Goal: Information Seeking & Learning: Check status

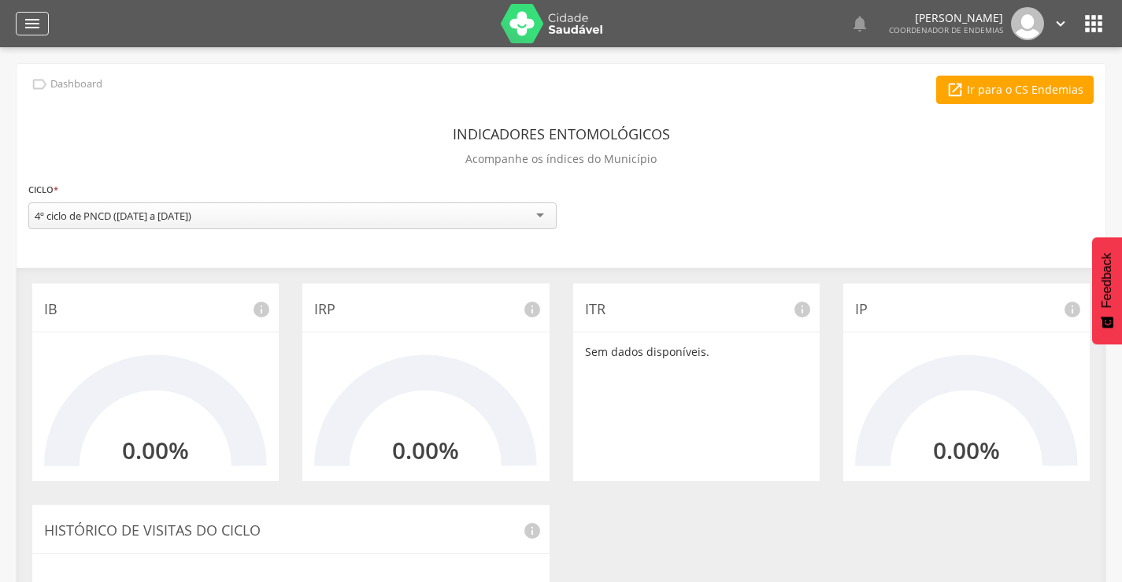
click at [39, 19] on icon "" at bounding box center [32, 23] width 19 height 19
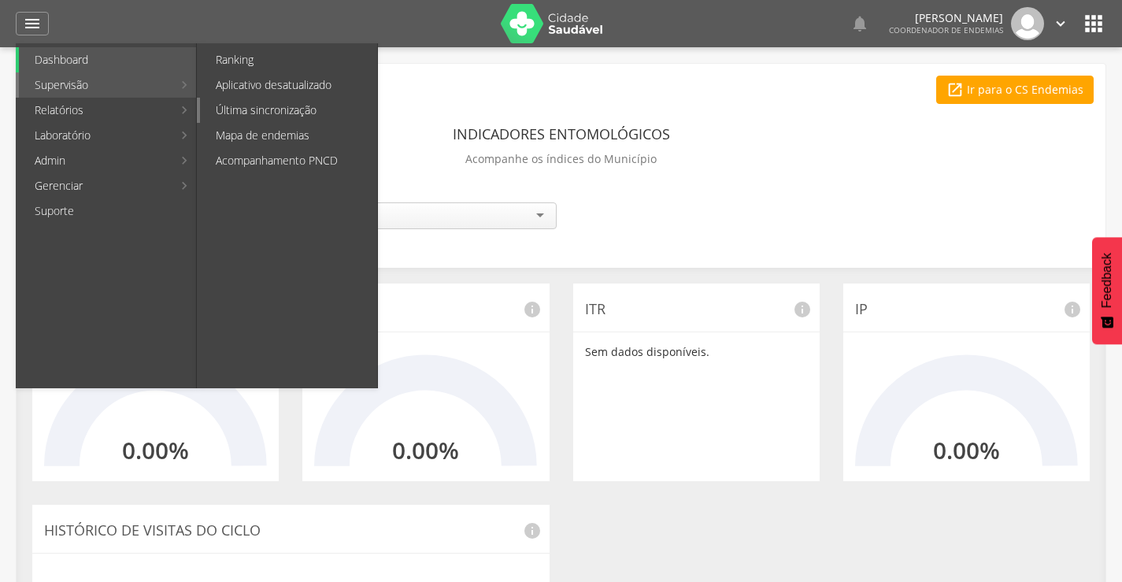
click at [294, 102] on link "Última sincronização" at bounding box center [288, 110] width 177 height 25
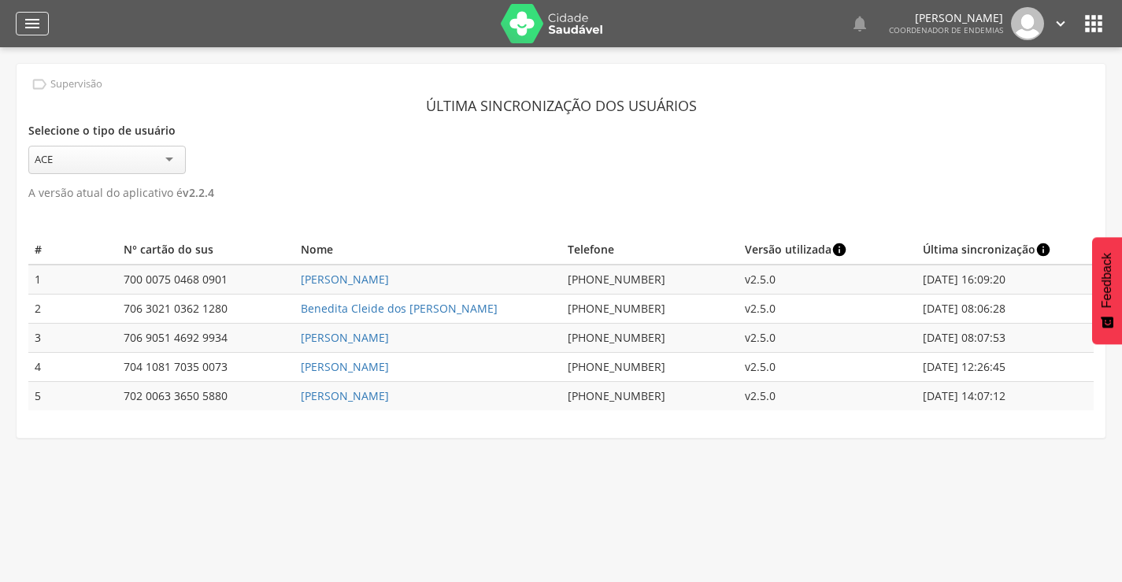
click at [40, 20] on icon "" at bounding box center [32, 23] width 19 height 19
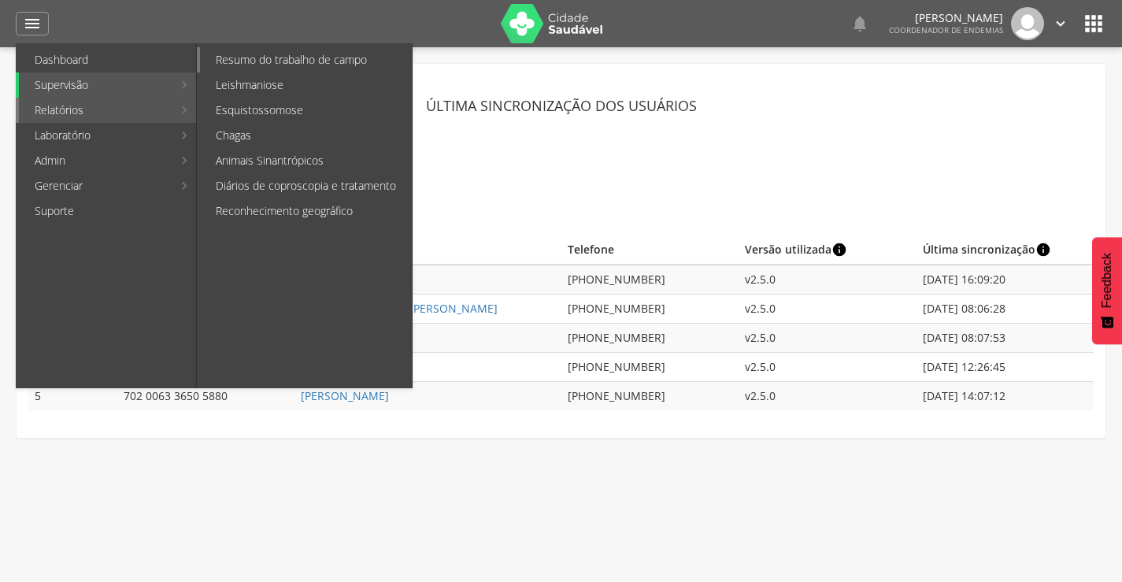
click at [267, 61] on link "Resumo do trabalho de campo" at bounding box center [306, 59] width 212 height 25
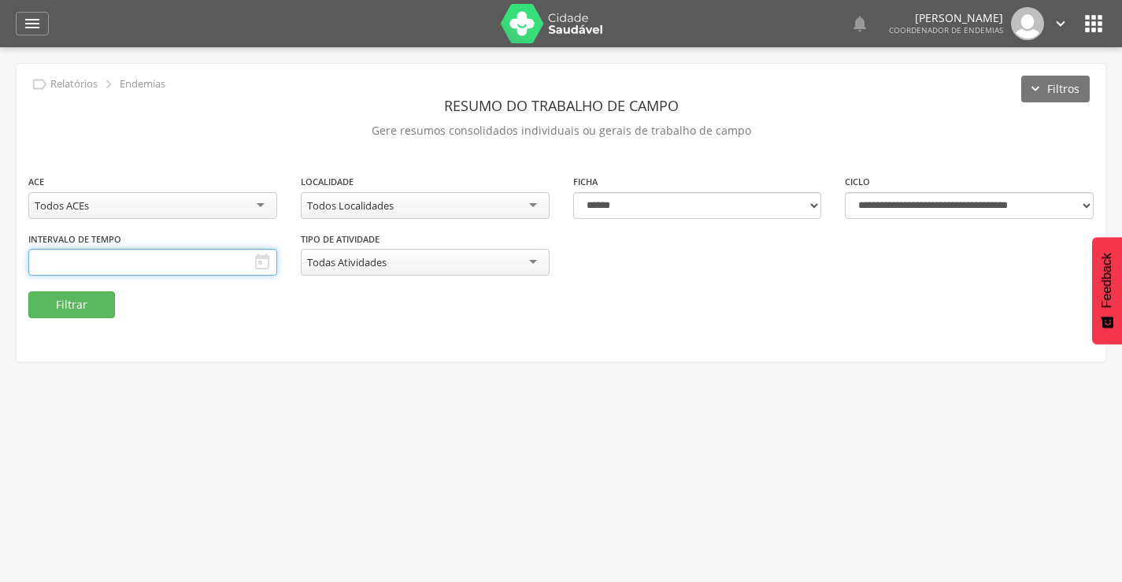
click at [101, 264] on input "text" at bounding box center [152, 262] width 249 height 27
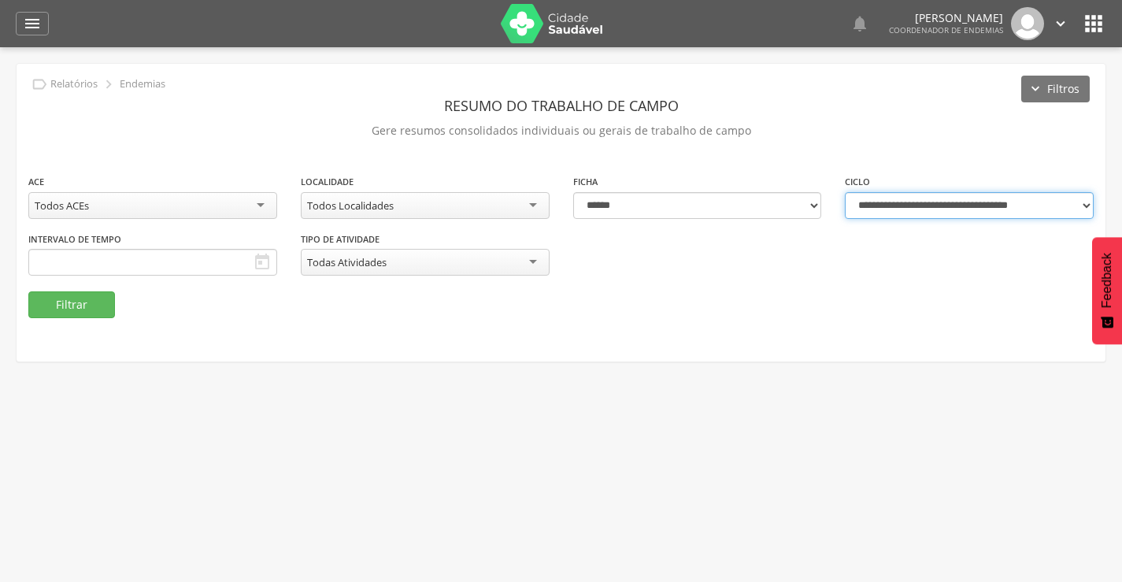
click at [973, 208] on select "**********" at bounding box center [969, 205] width 249 height 27
select select "**********"
click at [845, 192] on select "**********" at bounding box center [969, 205] width 249 height 27
type input "**********"
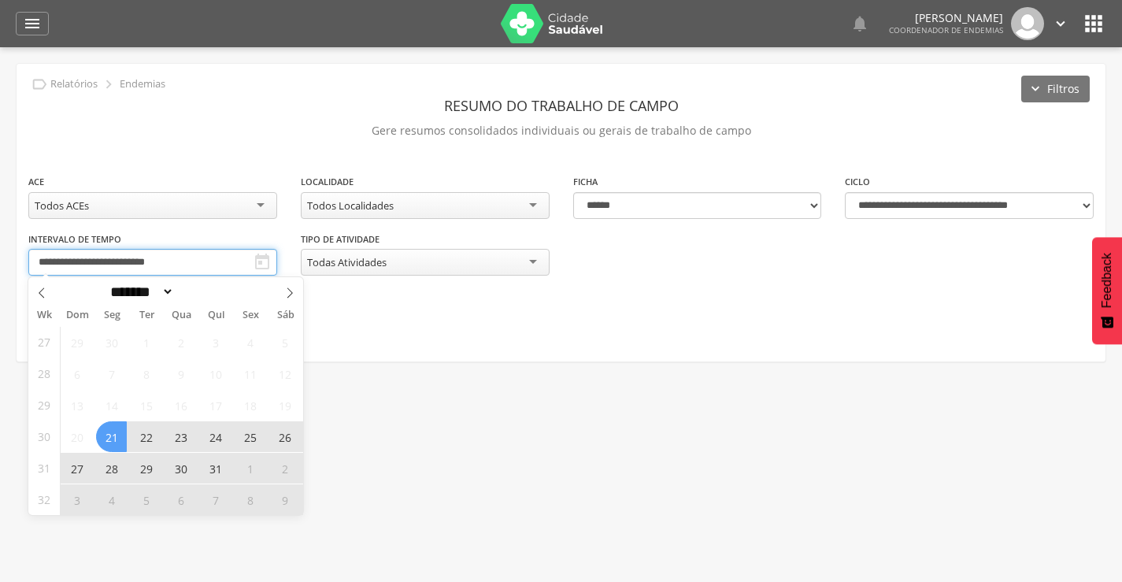
click at [134, 261] on input "**********" at bounding box center [152, 262] width 249 height 27
click at [291, 290] on icon at bounding box center [289, 292] width 11 height 11
select select "*"
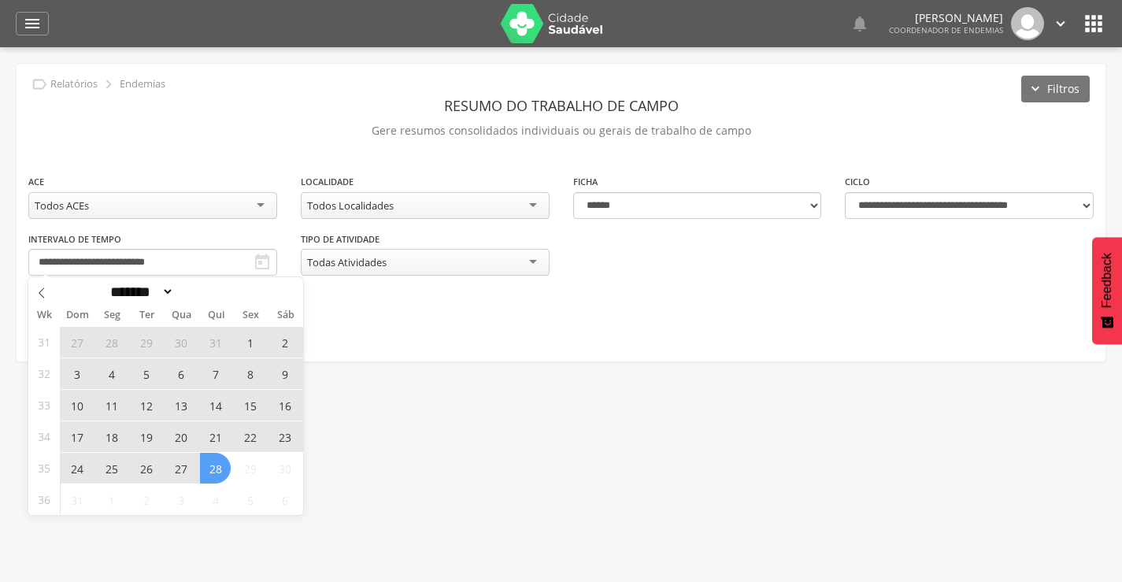
click at [106, 437] on span "18" at bounding box center [111, 436] width 31 height 31
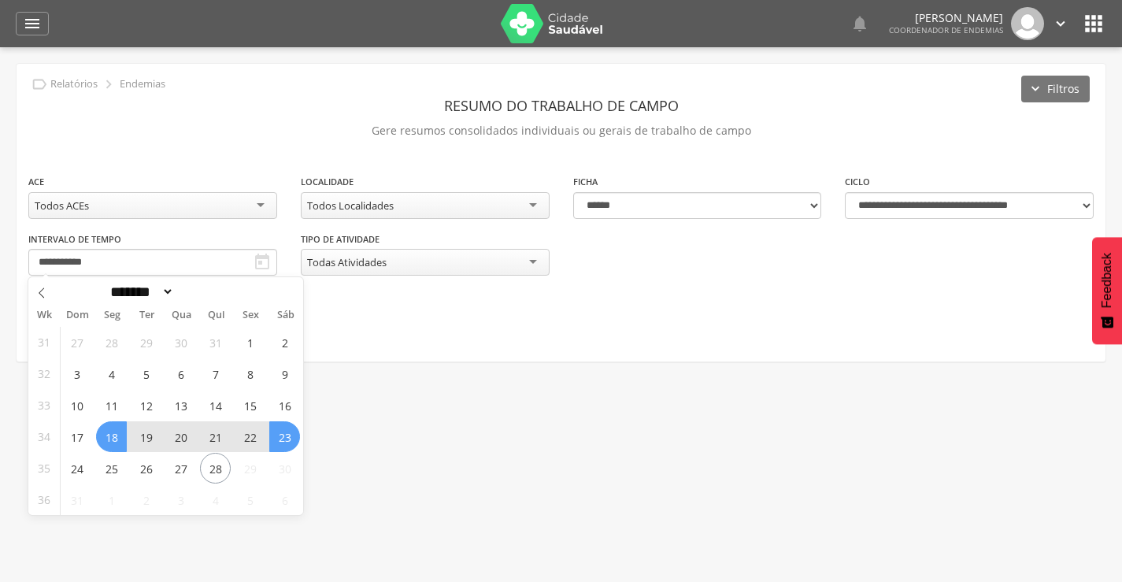
click at [286, 435] on span "23" at bounding box center [284, 436] width 31 height 31
type input "**********"
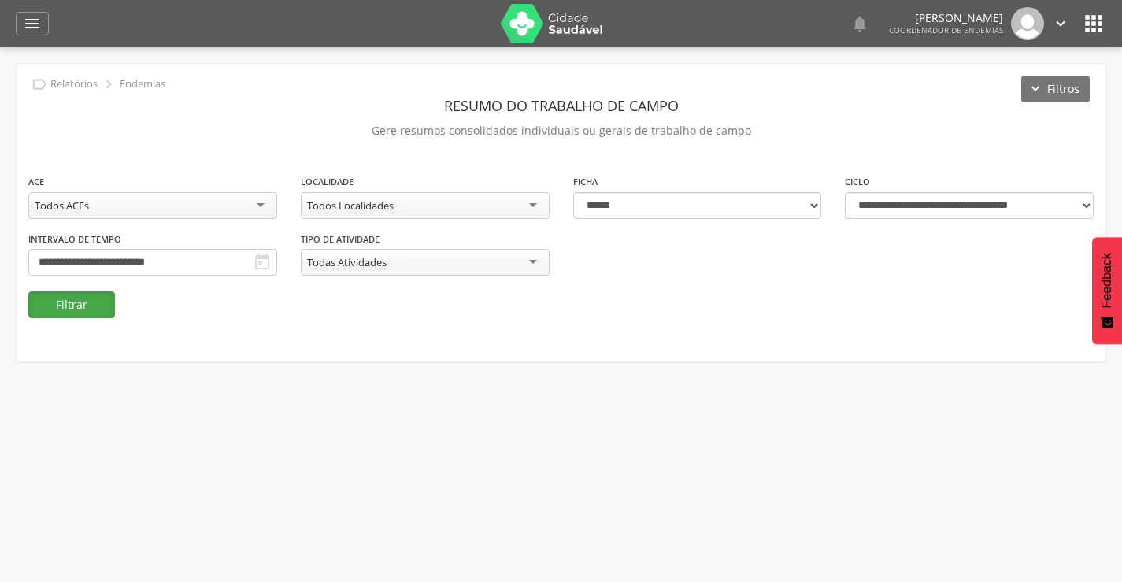
click at [61, 310] on button "Filtrar" at bounding box center [71, 304] width 87 height 27
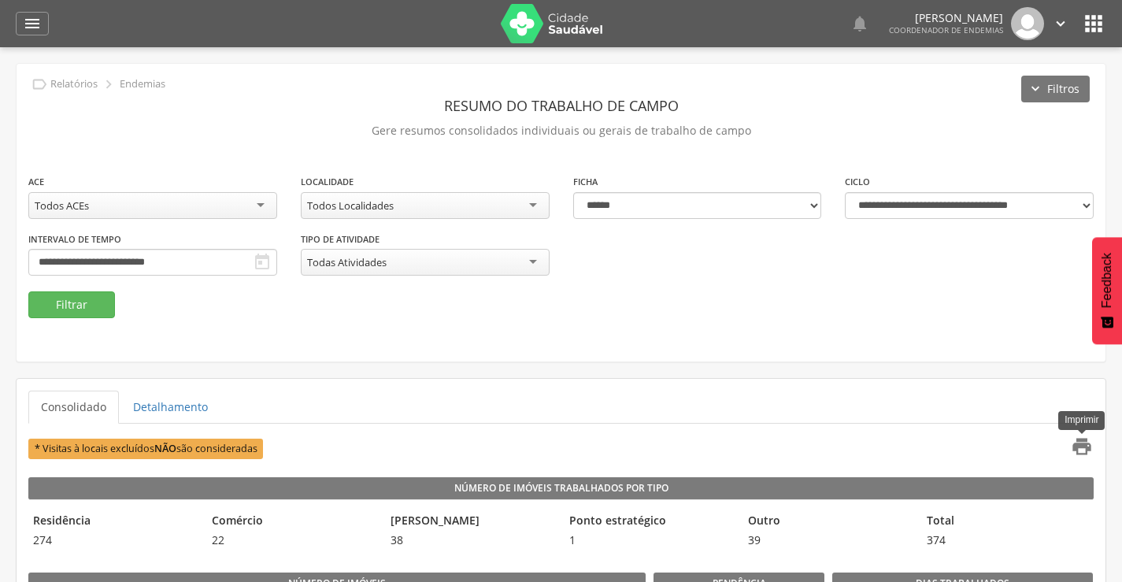
click at [1089, 446] on icon "" at bounding box center [1082, 447] width 22 height 22
click at [242, 200] on div "Todos ACEs" at bounding box center [152, 205] width 249 height 27
click at [79, 304] on button "Filtrar" at bounding box center [71, 304] width 87 height 27
click at [1080, 443] on icon "" at bounding box center [1082, 447] width 22 height 22
click at [114, 201] on div "[PERSON_NAME]" at bounding box center [75, 205] width 80 height 14
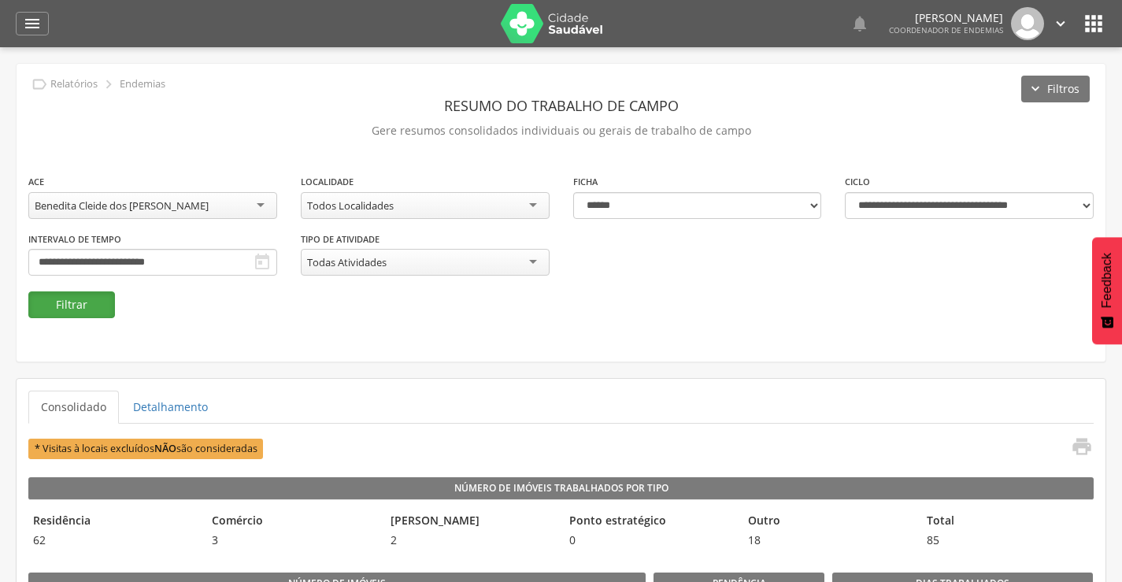
click at [93, 306] on button "Filtrar" at bounding box center [71, 304] width 87 height 27
click at [1077, 446] on icon "" at bounding box center [1082, 447] width 22 height 22
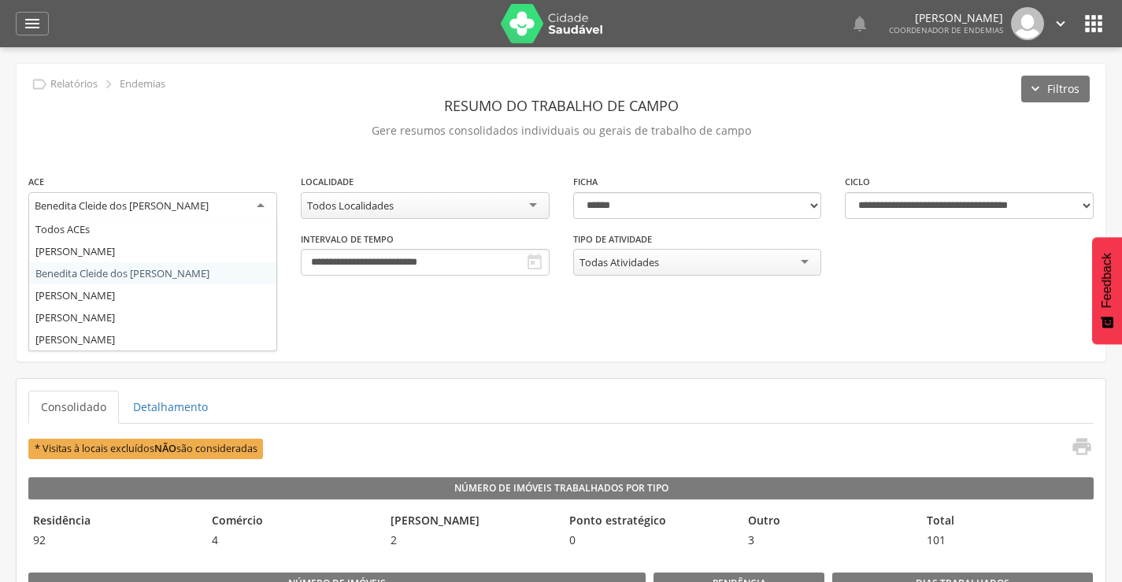
click at [167, 212] on div "Benedita Cleide dos [PERSON_NAME]" at bounding box center [122, 205] width 174 height 14
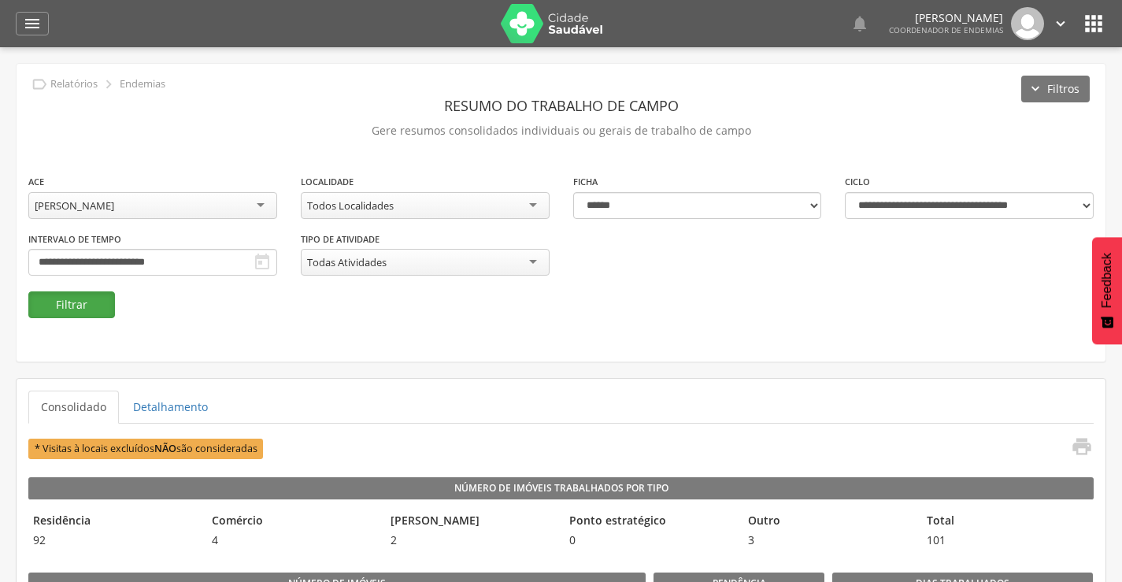
click at [79, 313] on button "Filtrar" at bounding box center [71, 304] width 87 height 27
click at [1085, 452] on icon "" at bounding box center [1082, 447] width 22 height 22
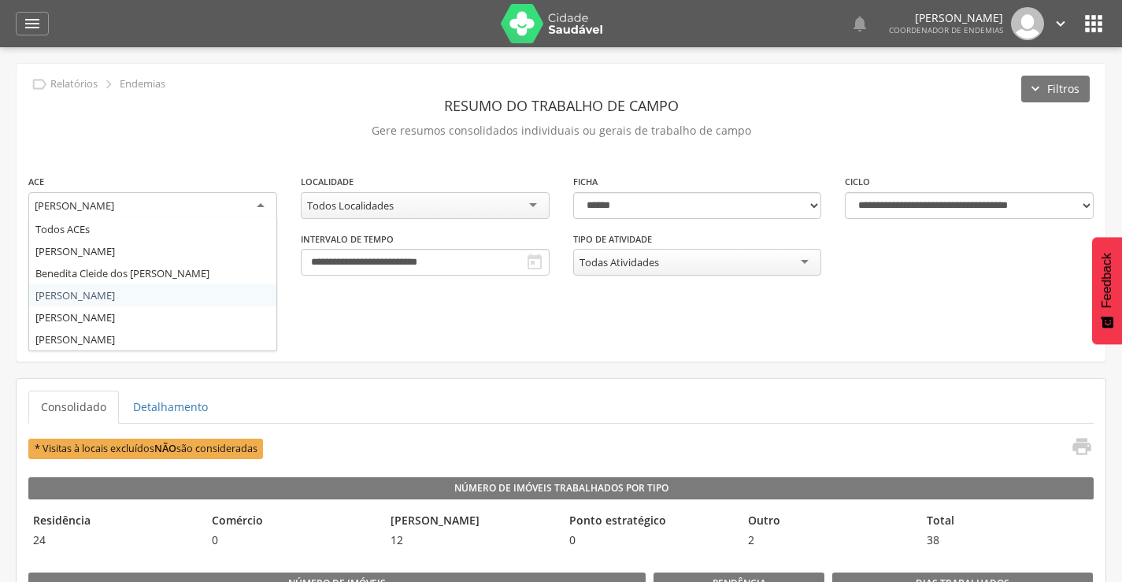
click at [114, 205] on div "[PERSON_NAME]" at bounding box center [75, 205] width 80 height 14
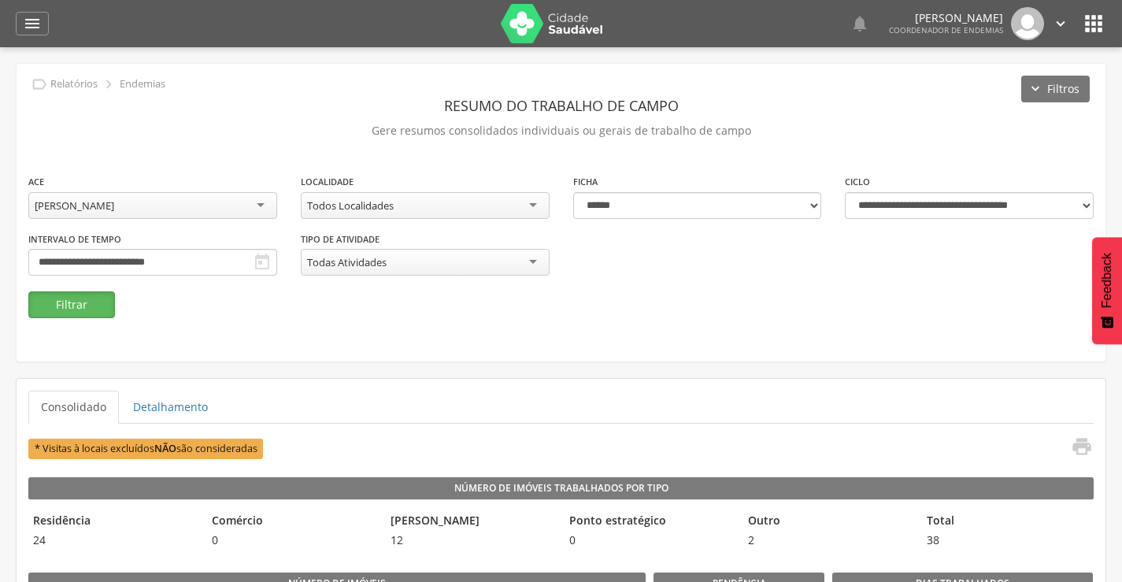
click at [83, 313] on button "Filtrar" at bounding box center [71, 304] width 87 height 27
click at [83, 312] on button "Filtrar" at bounding box center [71, 304] width 87 height 27
click at [1085, 453] on icon "" at bounding box center [1082, 447] width 22 height 22
click at [114, 211] on div "[PERSON_NAME]" at bounding box center [75, 205] width 80 height 14
click at [79, 305] on button "Filtrar" at bounding box center [71, 304] width 87 height 27
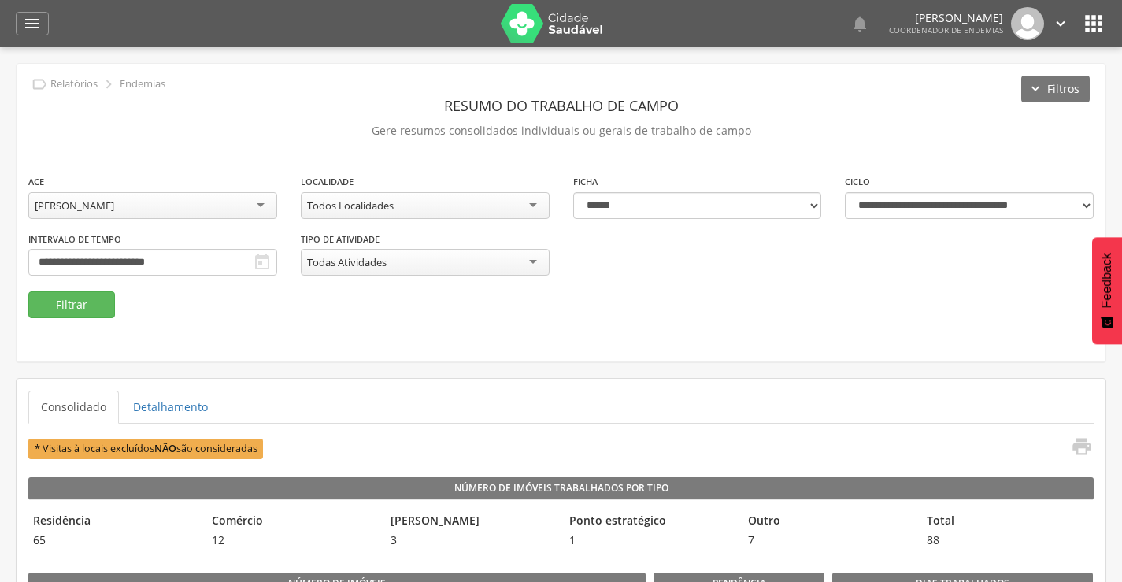
click at [1065, 28] on icon "" at bounding box center [1060, 23] width 17 height 17
click at [973, 92] on link "Sair" at bounding box center [1006, 91] width 124 height 20
